Goal: Task Accomplishment & Management: Manage account settings

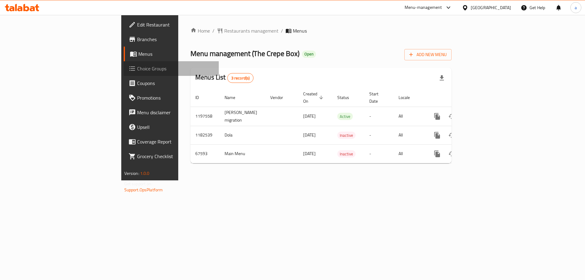
click at [137, 71] on span "Choice Groups" at bounding box center [175, 68] width 77 height 7
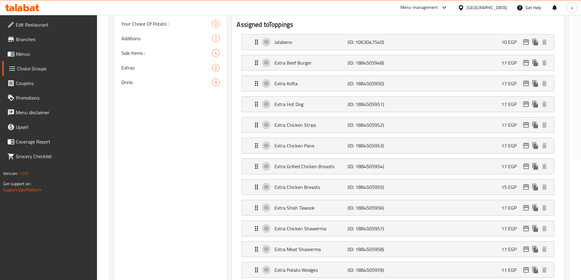
scroll to position [84, 0]
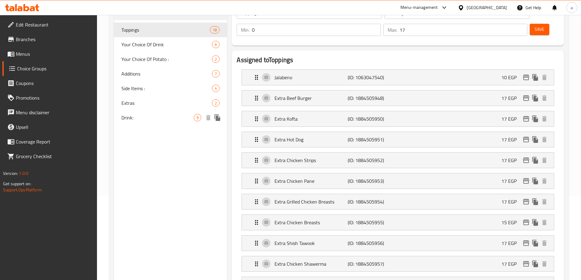
click at [155, 118] on span "Drink:" at bounding box center [157, 117] width 73 height 7
type input "Drink:"
type input "المشروب:"
type input "8"
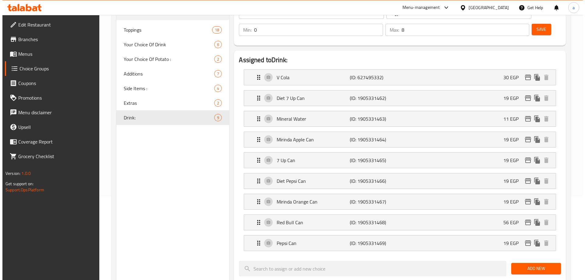
scroll to position [0, 0]
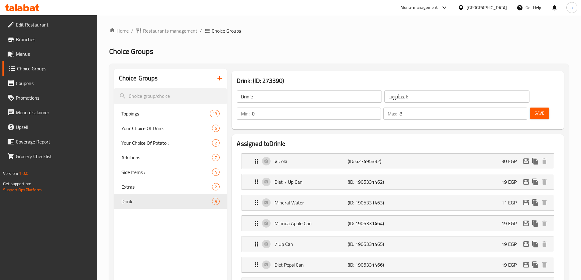
click at [272, 30] on ol "Home / Restaurants management / Choice Groups" at bounding box center [338, 30] width 459 height 7
click at [170, 111] on span "Toppings" at bounding box center [156, 113] width 70 height 7
type input "Toppings"
type input "الإضافات"
type input "17"
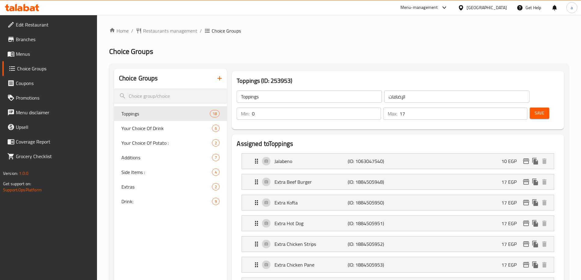
click at [356, 47] on h2 "Choice Groups" at bounding box center [338, 52] width 459 height 10
click at [160, 30] on span "Restaurants management" at bounding box center [170, 30] width 54 height 7
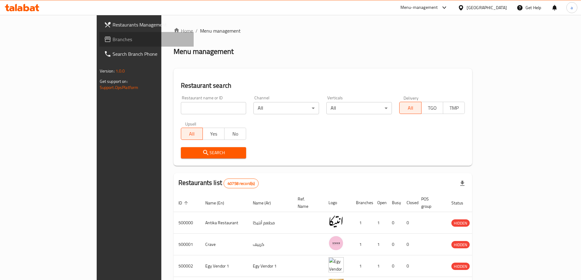
click at [99, 45] on link "Branches" at bounding box center [146, 39] width 95 height 15
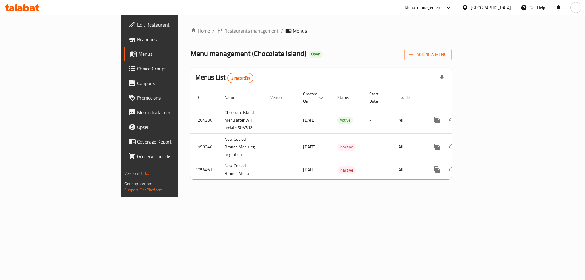
click at [137, 71] on span "Choice Groups" at bounding box center [175, 68] width 77 height 7
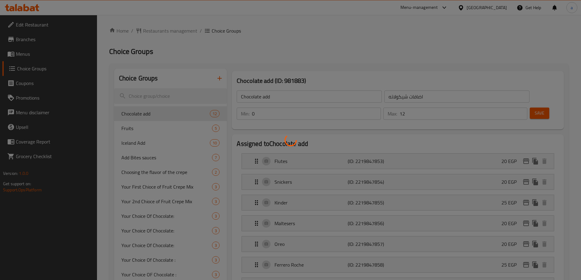
click at [134, 127] on div at bounding box center [290, 140] width 581 height 280
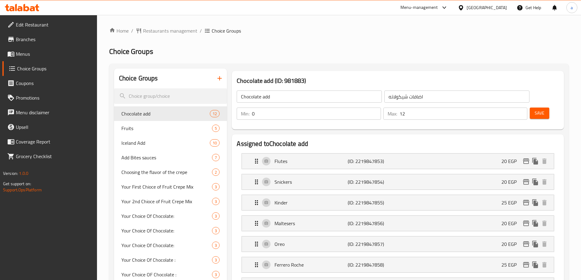
click at [145, 113] on span "Chocolate add" at bounding box center [165, 113] width 89 height 7
click at [234, 31] on span "Choice Groups" at bounding box center [226, 30] width 29 height 7
click at [256, 50] on h2 "Choice Groups" at bounding box center [338, 52] width 459 height 10
click at [147, 127] on span "Fruits" at bounding box center [157, 128] width 73 height 7
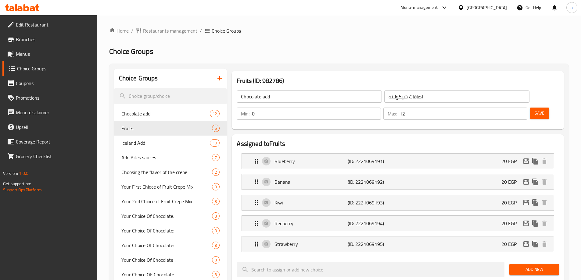
type input "Fruits"
type input "فواكه"
type input "5"
click at [280, 18] on div "Home / Restaurants management / Choice Groups Choice Groups Choice Groups Choco…" at bounding box center [339, 276] width 484 height 523
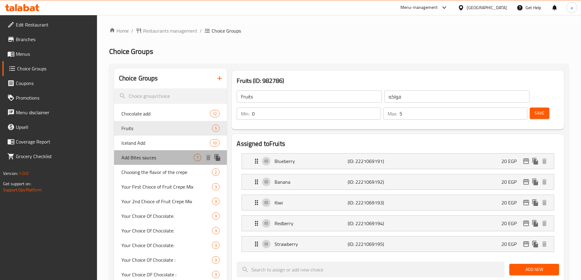
click at [170, 159] on span "Add Bites sauces" at bounding box center [157, 157] width 73 height 7
click at [153, 138] on div "Iceland Add 10" at bounding box center [170, 143] width 113 height 15
click at [152, 143] on span "Iceland Add" at bounding box center [165, 142] width 89 height 7
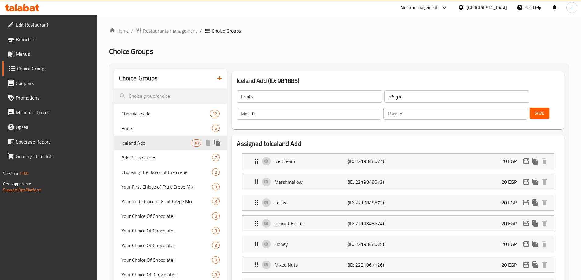
type input "Iceland Add"
type input "اضافات ايسلند"
type input "0"
type input "10"
click at [152, 143] on span "Iceland Add" at bounding box center [156, 142] width 70 height 7
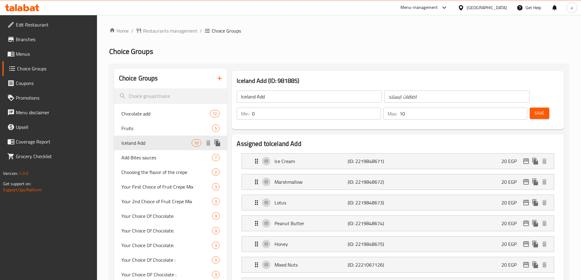
click at [152, 143] on span "Iceland Add" at bounding box center [156, 142] width 70 height 7
click at [318, 30] on ol "Home / Restaurants management / Choice Groups" at bounding box center [338, 30] width 459 height 7
